Goal: Information Seeking & Learning: Learn about a topic

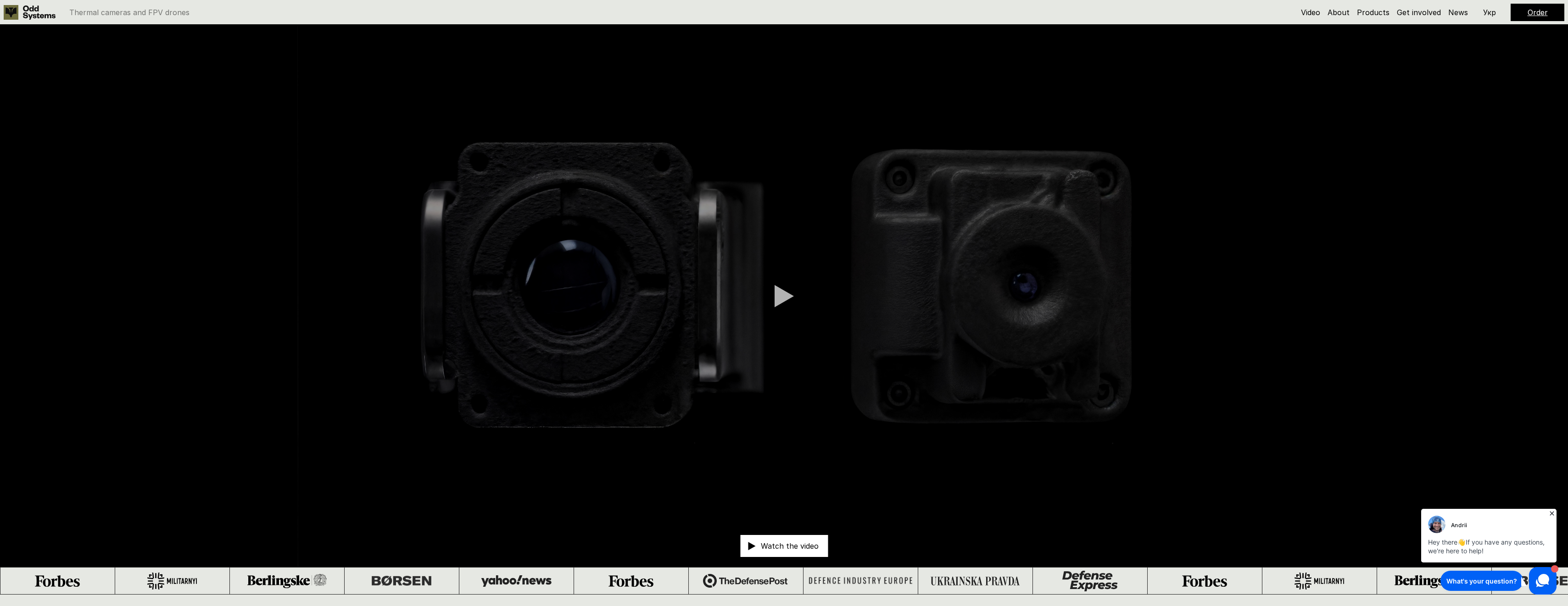
click at [13, 13] on use at bounding box center [11, 13] width 15 height 15
click at [1344, 12] on link "About" at bounding box center [1338, 12] width 22 height 9
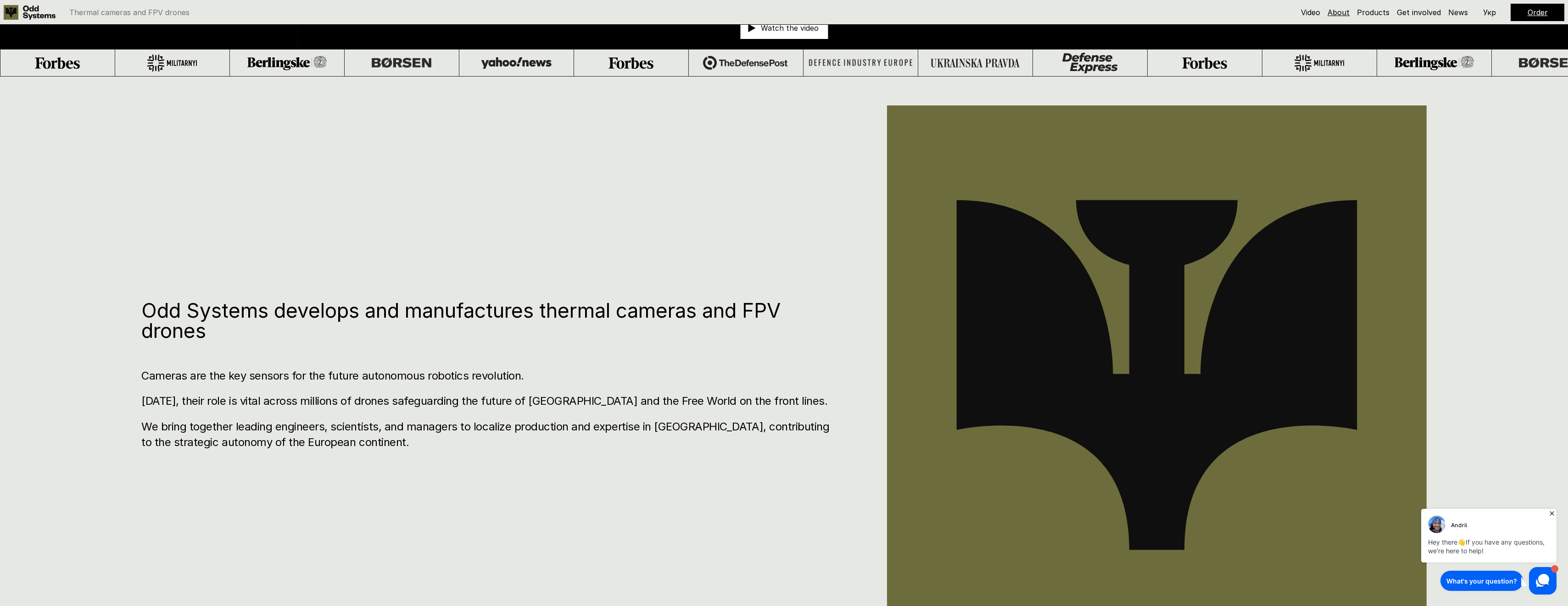
scroll to position [595, 0]
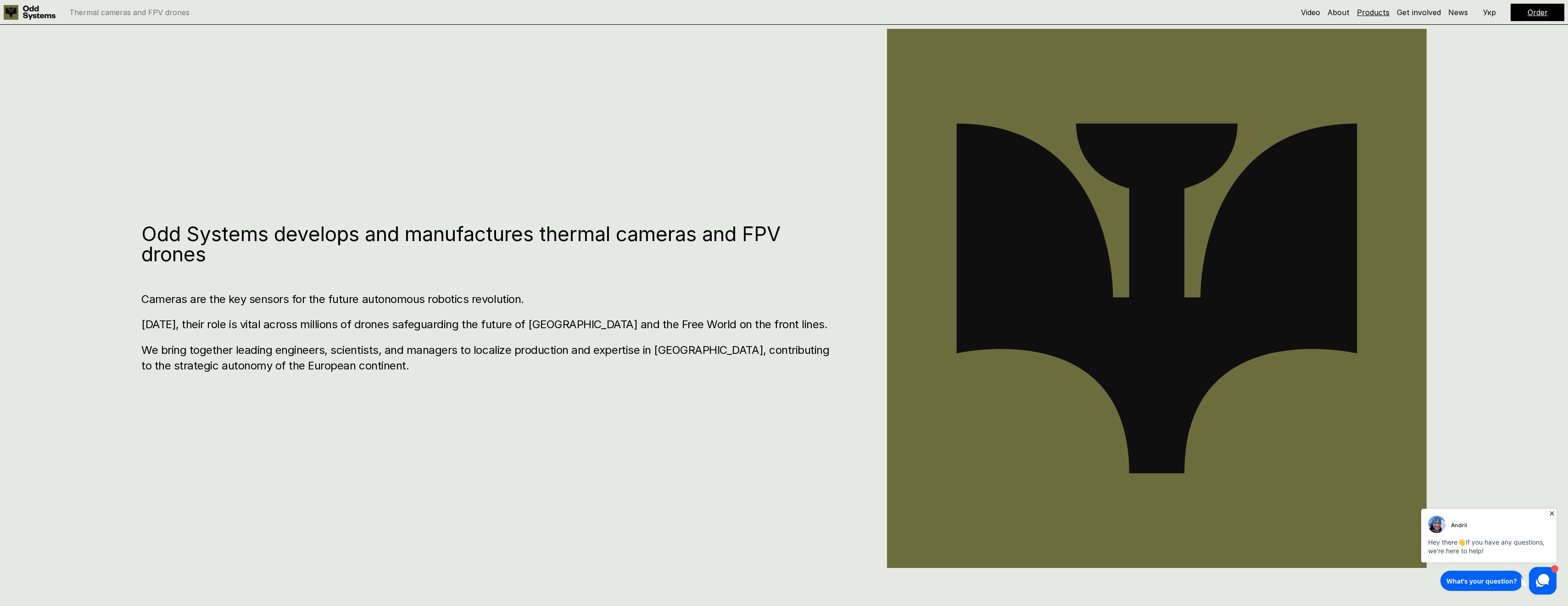
click at [1374, 10] on link "Products" at bounding box center [1373, 12] width 33 height 9
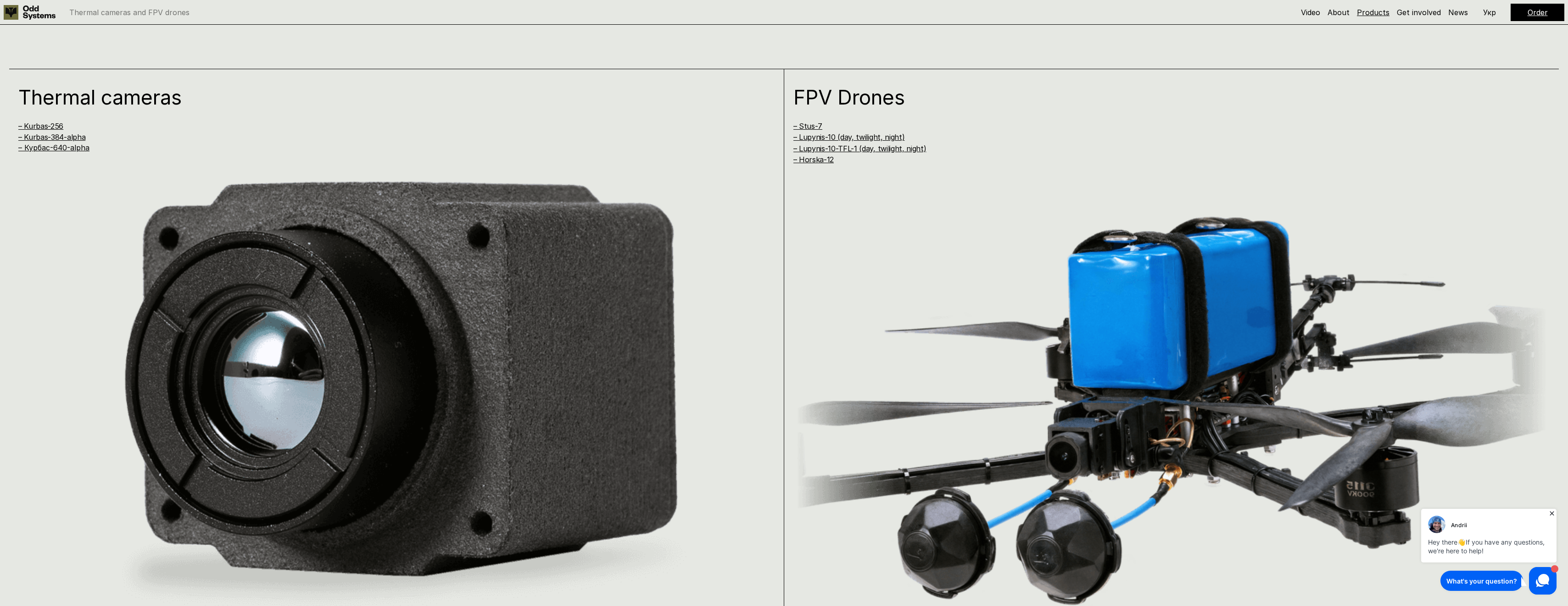
scroll to position [1201, 0]
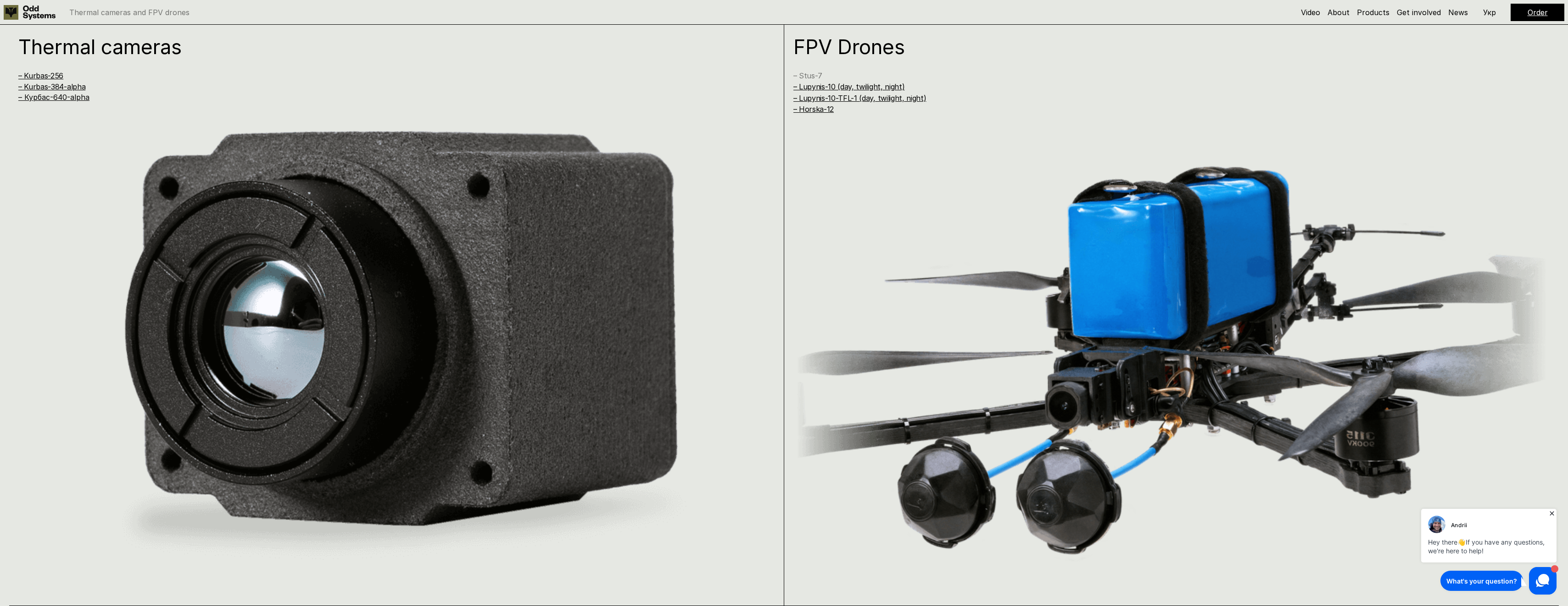
click at [809, 78] on link "– Stus-7" at bounding box center [807, 75] width 29 height 9
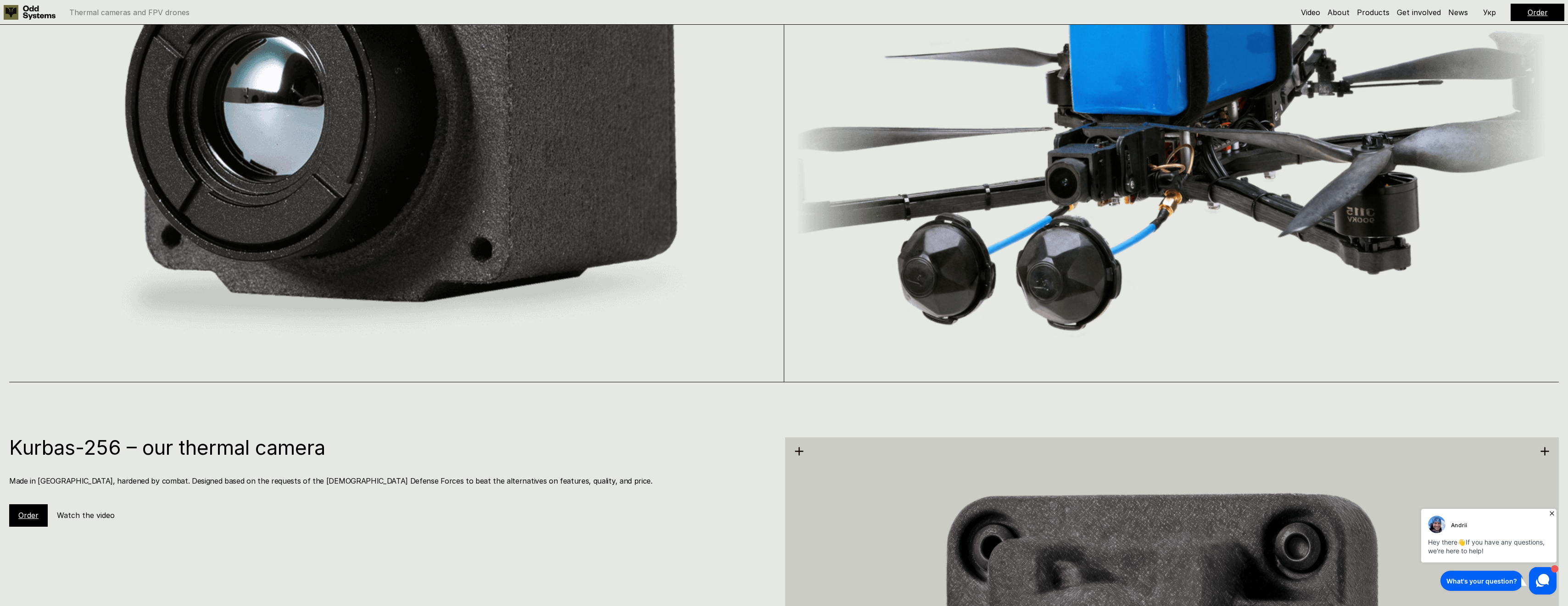
scroll to position [1150, 0]
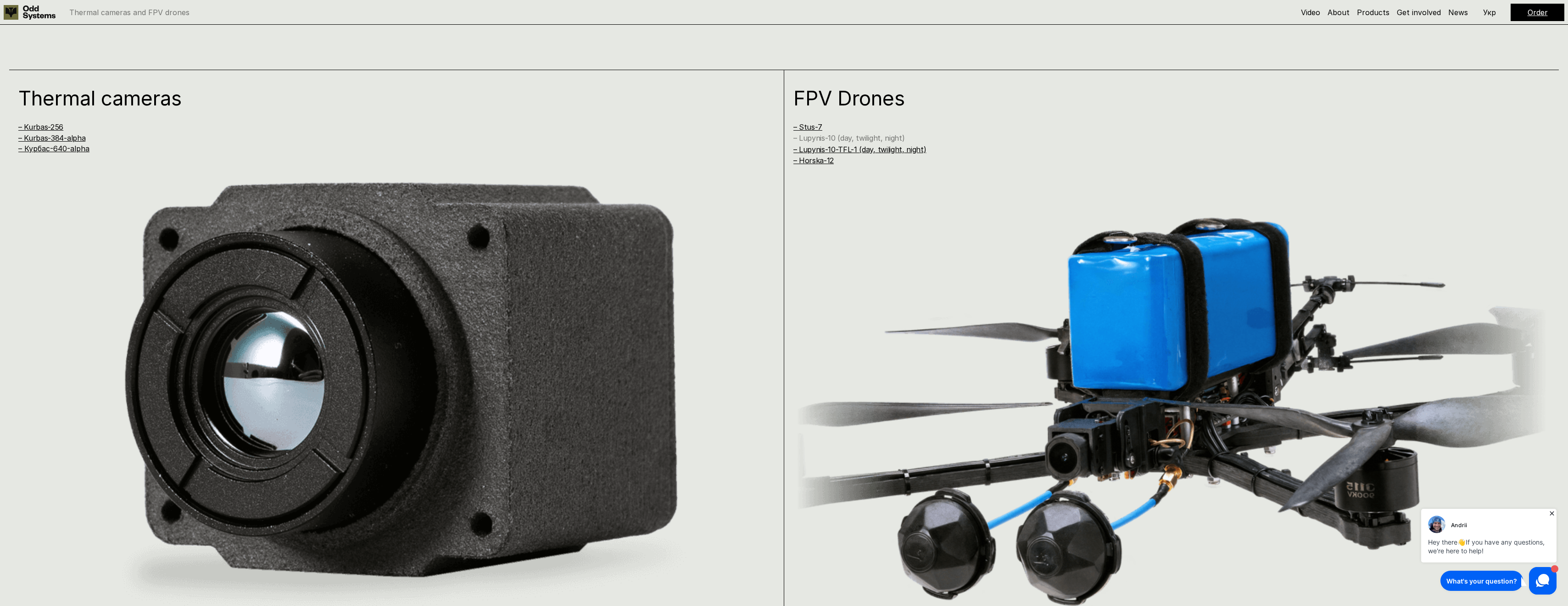
click at [889, 136] on link "– Lupynis-10 (day, twilight, night)" at bounding box center [848, 137] width 111 height 9
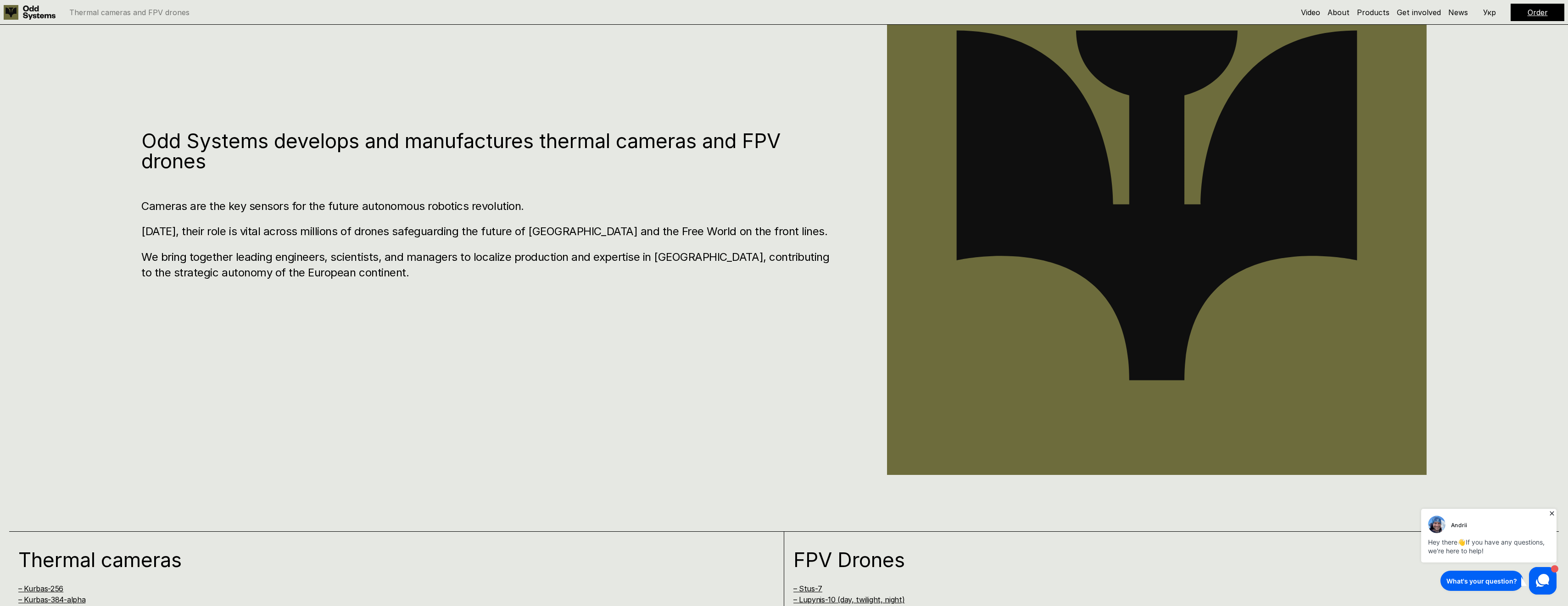
scroll to position [963, 0]
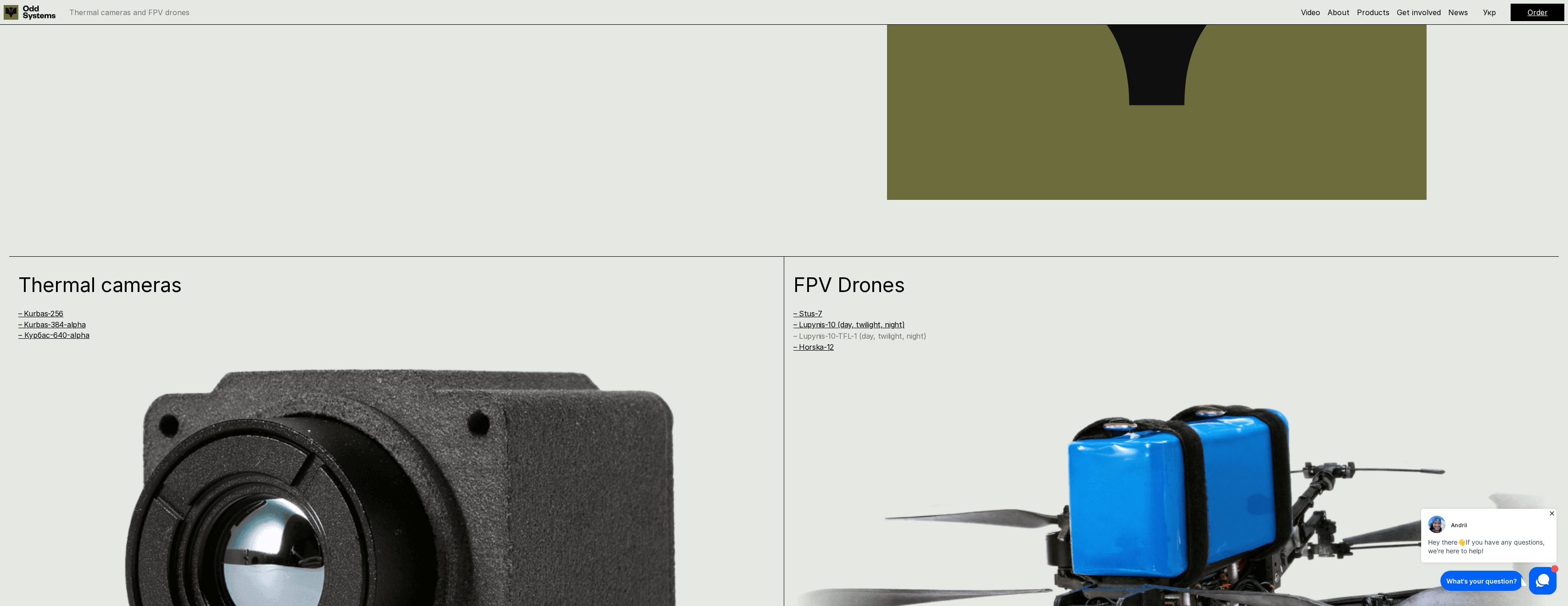
click at [862, 336] on link "– Lupynis-10-TFL-1 (day, twilight, night)" at bounding box center [859, 336] width 133 height 9
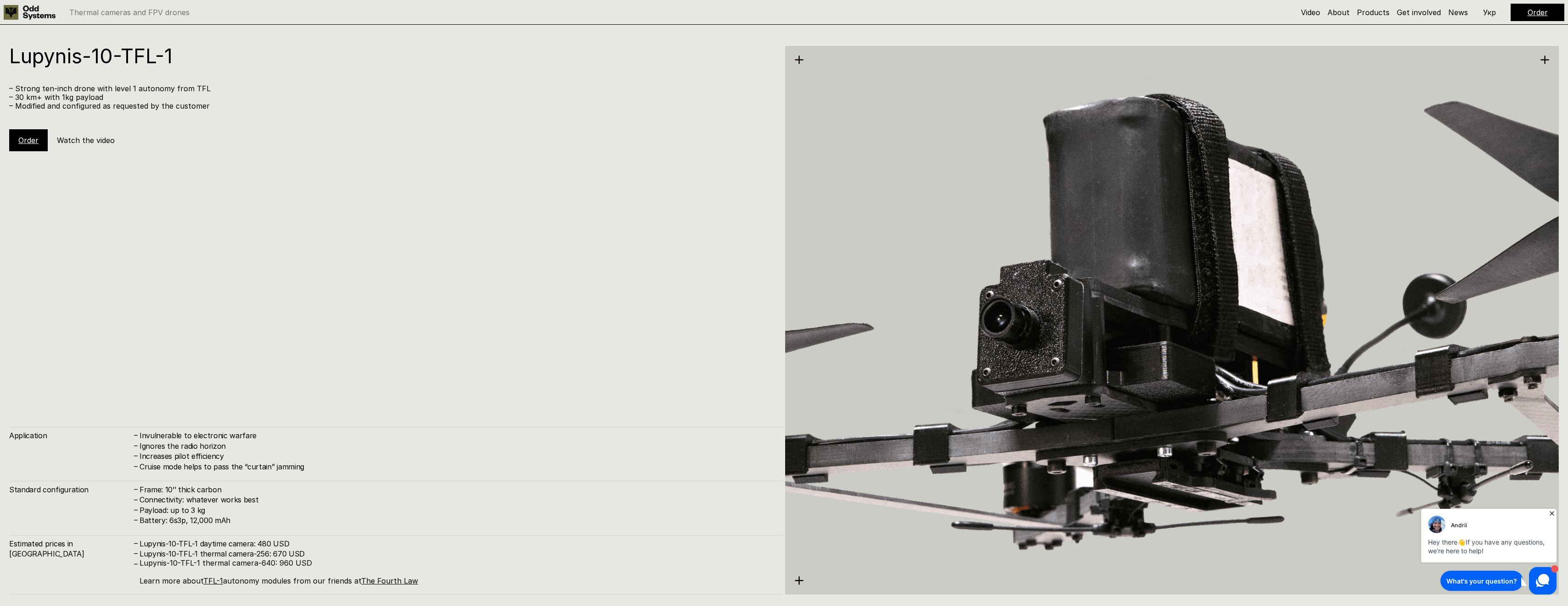
scroll to position [4840, 0]
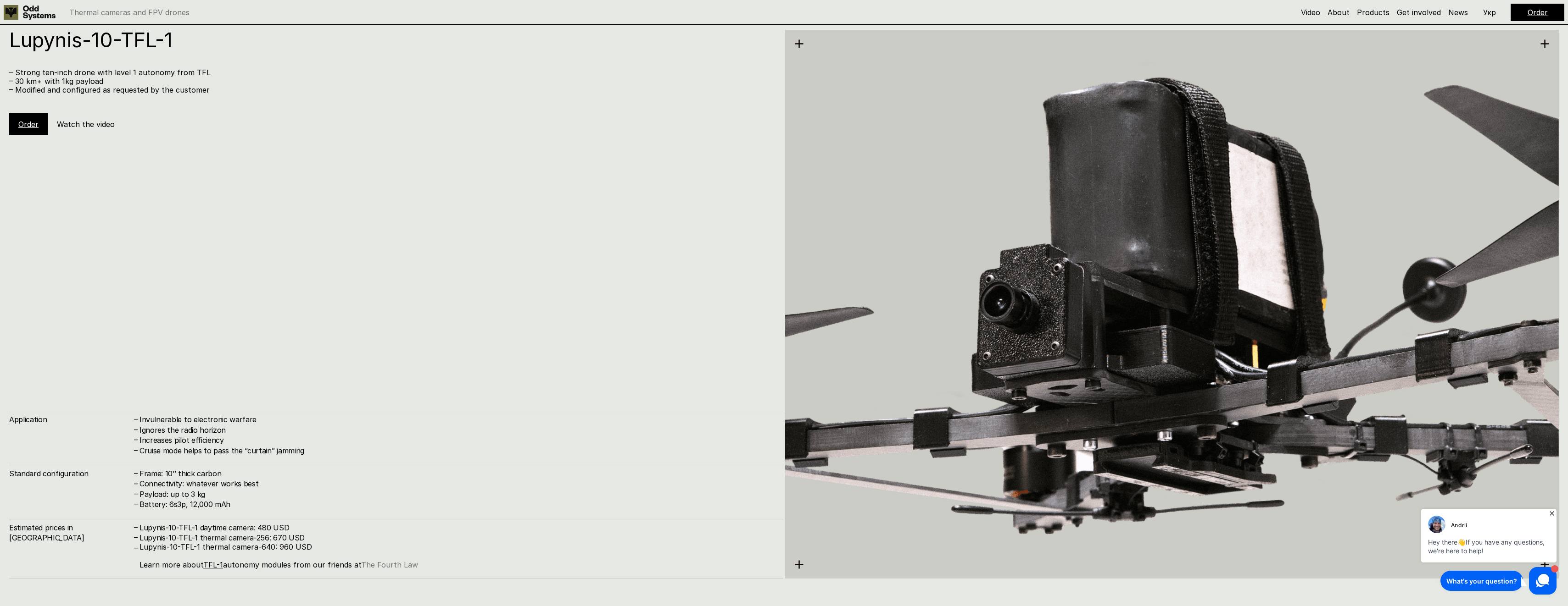
click at [382, 563] on link "The Fourth Law" at bounding box center [389, 565] width 57 height 9
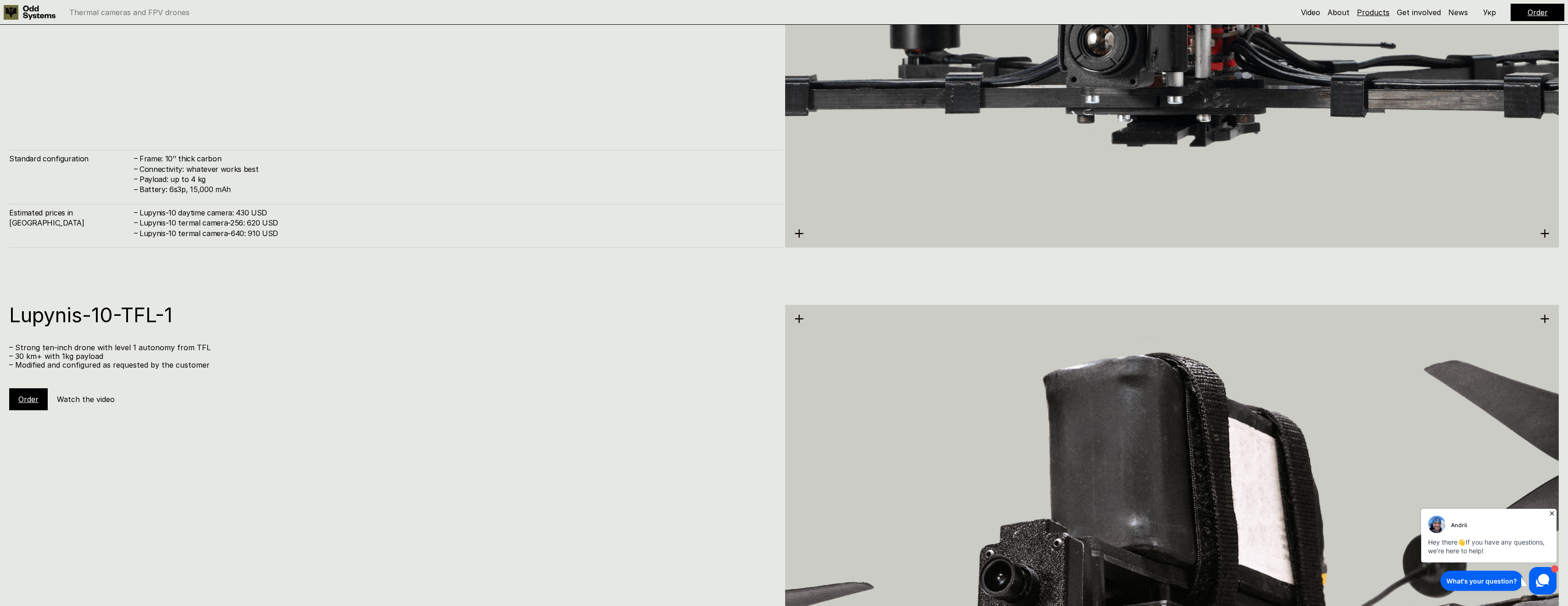
click at [1375, 17] on link "Products" at bounding box center [1373, 12] width 33 height 9
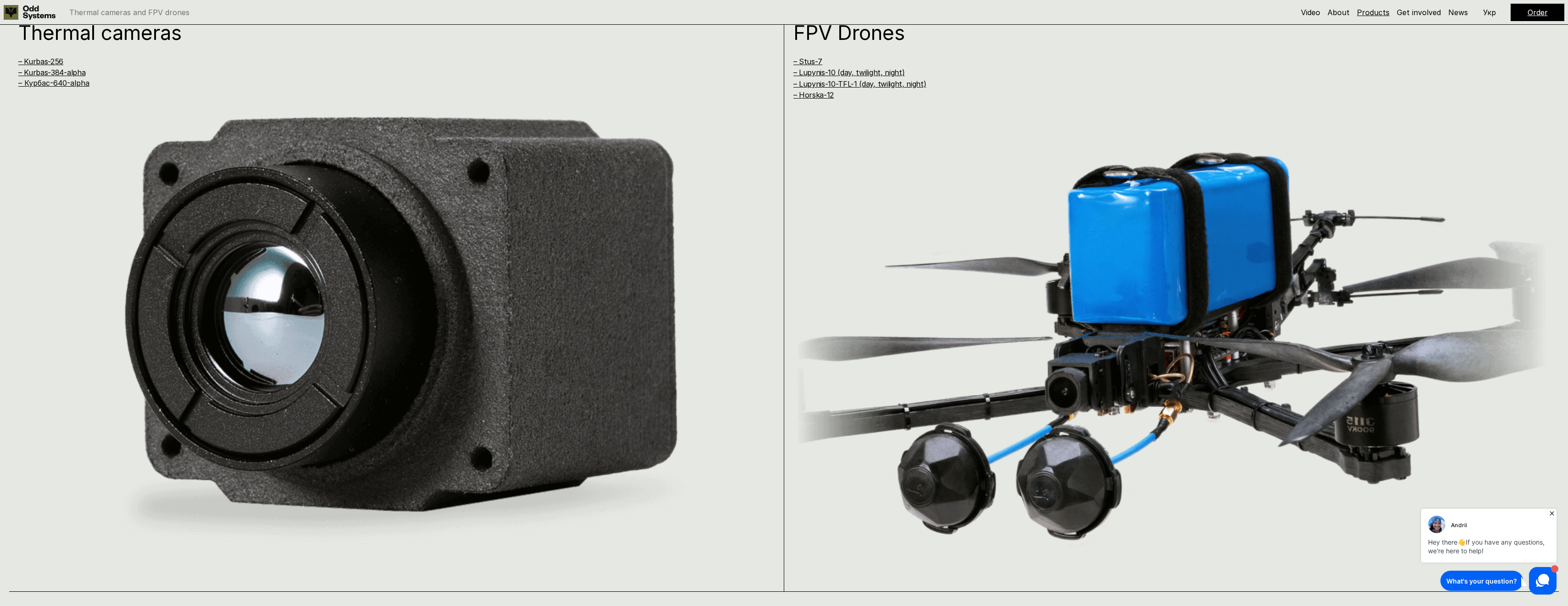
scroll to position [1201, 0]
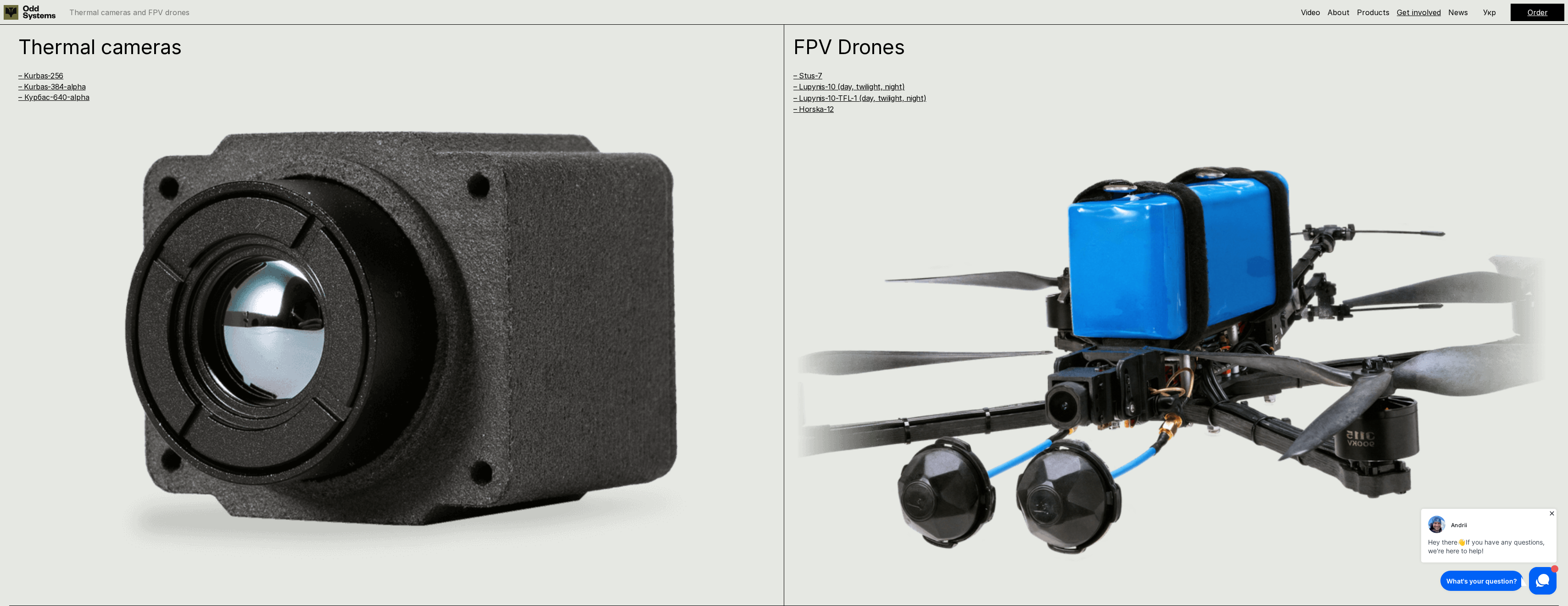
click at [1414, 13] on link "Get involved" at bounding box center [1419, 12] width 44 height 9
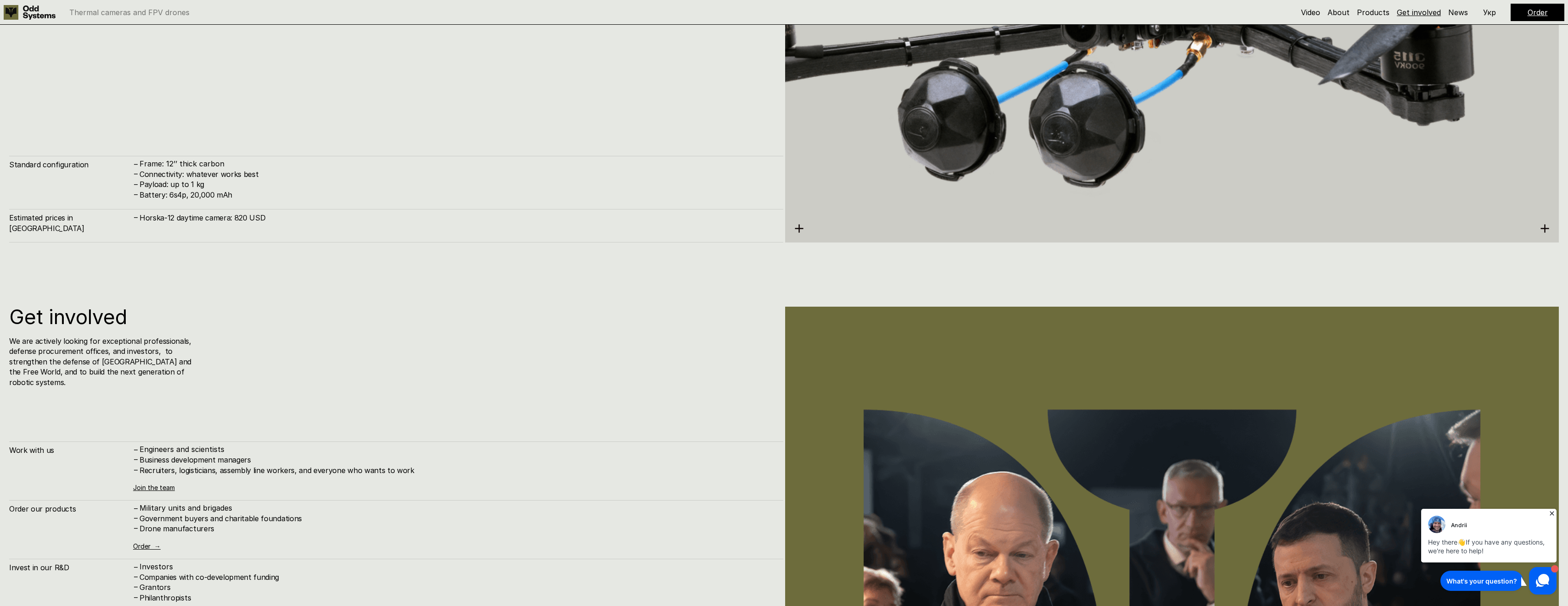
scroll to position [6052, 0]
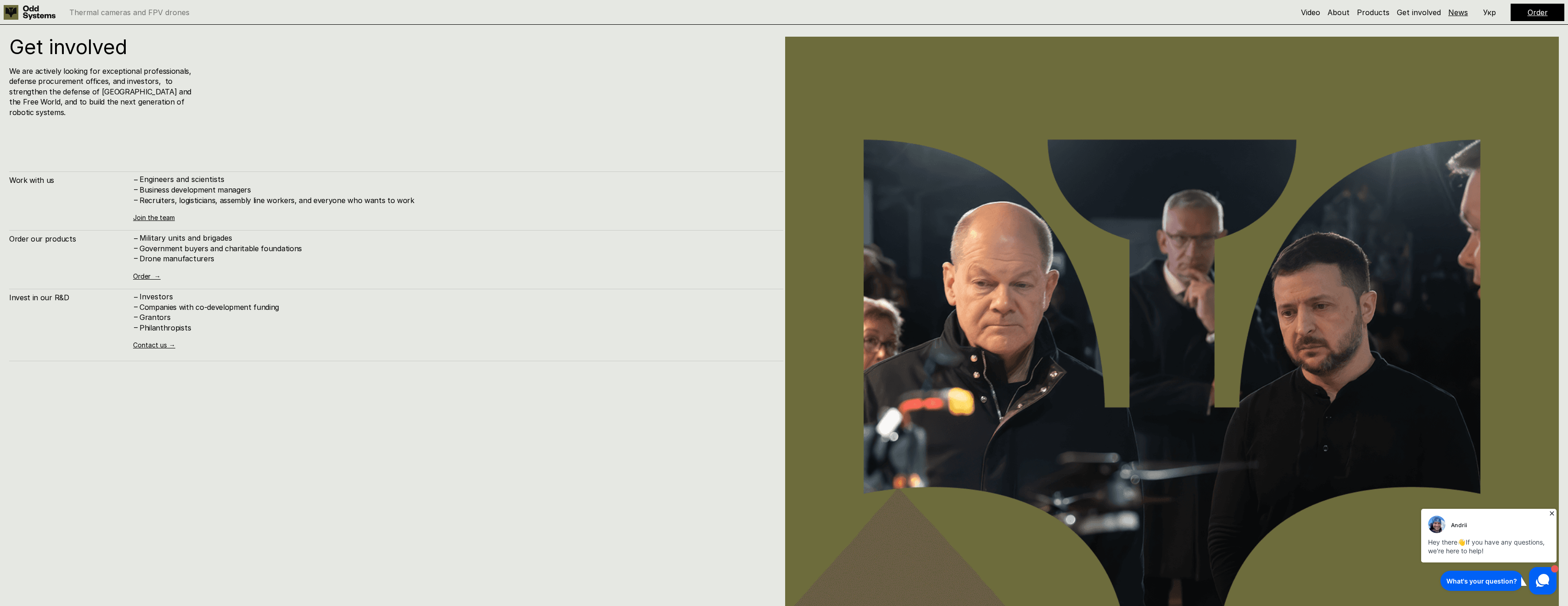
click at [1457, 15] on link "News" at bounding box center [1458, 12] width 20 height 9
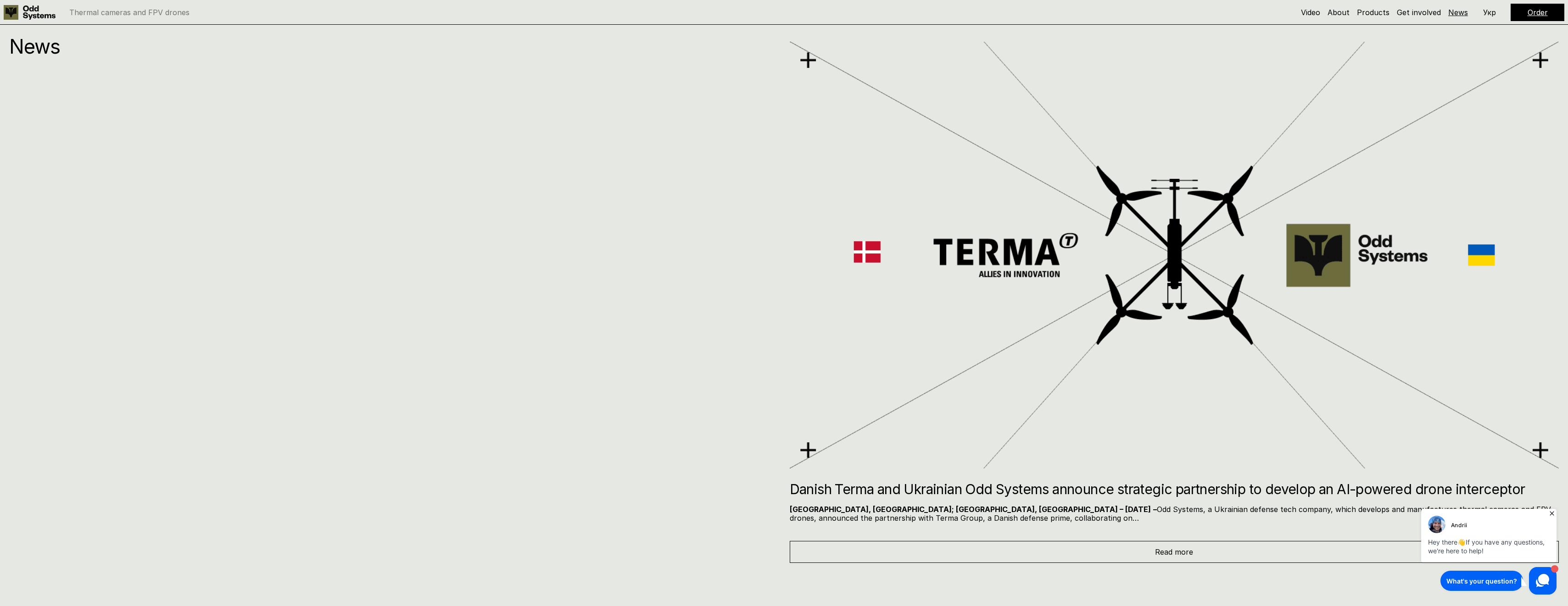
scroll to position [6932, 0]
